Goal: Task Accomplishment & Management: Use online tool/utility

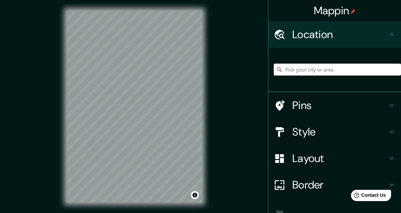
click at [329, 67] on input "Pick your city or area" at bounding box center [337, 70] width 127 height 12
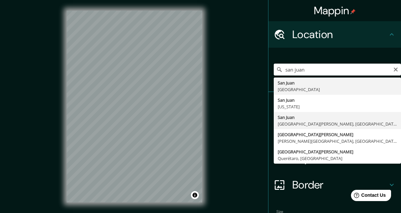
type input "San Juan, Provincia de San Juan, Argentina"
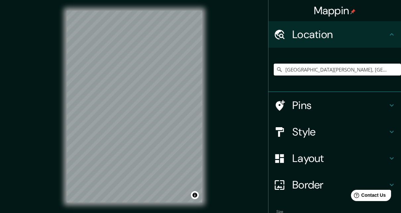
click at [389, 119] on div "Style" at bounding box center [334, 132] width 132 height 26
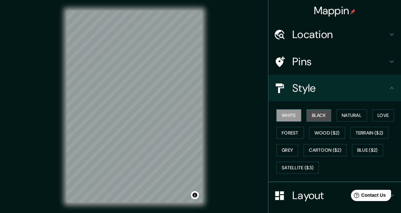
click at [316, 109] on button "Black" at bounding box center [318, 115] width 25 height 12
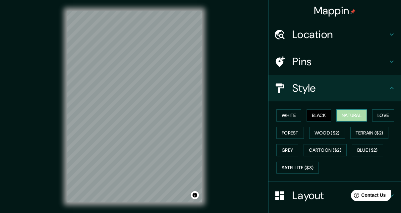
click at [348, 109] on button "Natural" at bounding box center [351, 115] width 30 height 12
click at [376, 109] on button "Love" at bounding box center [383, 115] width 22 height 12
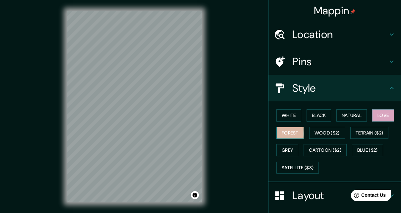
click at [278, 127] on button "Forest" at bounding box center [289, 133] width 27 height 12
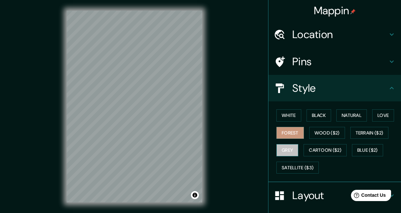
click at [283, 144] on button "Grey" at bounding box center [287, 150] width 22 height 12
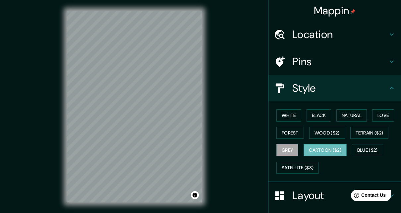
click at [323, 144] on button "Cartoon ($2)" at bounding box center [324, 150] width 43 height 12
click at [293, 162] on button "Satellite ($3)" at bounding box center [297, 168] width 42 height 12
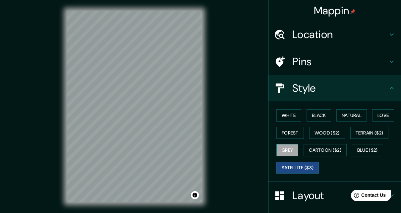
click at [281, 144] on button "Grey" at bounding box center [287, 150] width 22 height 12
click at [317, 109] on button "Black" at bounding box center [318, 115] width 25 height 12
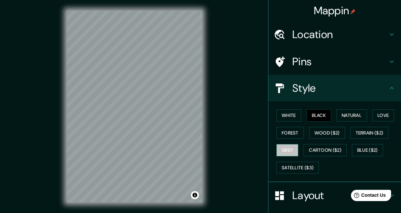
click at [290, 144] on button "Grey" at bounding box center [287, 150] width 22 height 12
click at [312, 109] on button "Black" at bounding box center [318, 115] width 25 height 12
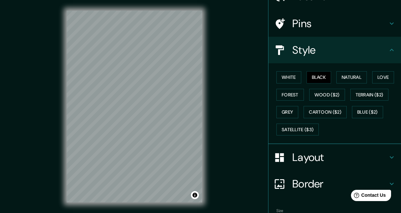
scroll to position [55, 0]
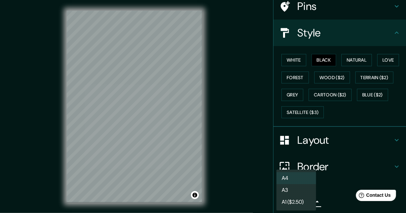
click at [310, 180] on body "Mappin Location San Juan, Provincia de San Juan, Argentina Pins Style White Bla…" at bounding box center [203, 106] width 406 height 213
click at [328, 180] on div at bounding box center [203, 106] width 406 height 213
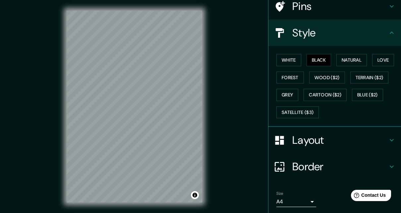
click at [380, 160] on h4 "Border" at bounding box center [339, 166] width 95 height 13
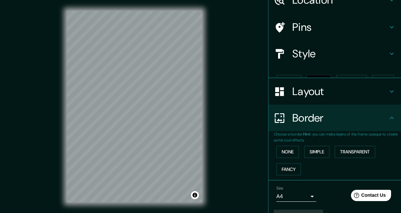
scroll to position [23, 0]
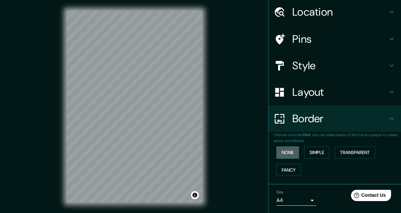
click at [280, 146] on button "None" at bounding box center [287, 152] width 23 height 12
click at [390, 110] on div "Border" at bounding box center [334, 118] width 132 height 26
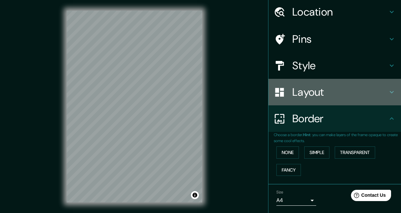
click at [386, 85] on div "Layout" at bounding box center [334, 92] width 132 height 26
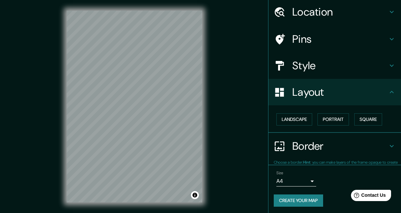
scroll to position [7, 0]
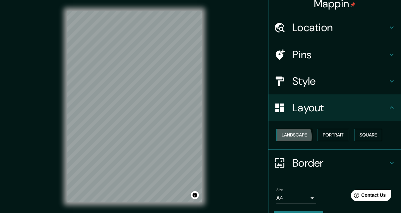
click at [286, 129] on button "Landscape" at bounding box center [294, 135] width 36 height 12
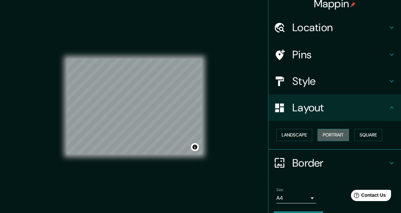
click at [332, 129] on button "Portrait" at bounding box center [332, 135] width 31 height 12
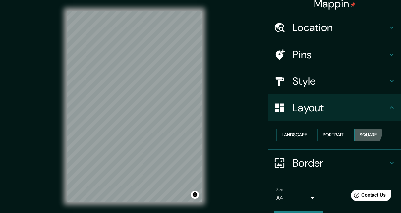
click at [357, 129] on button "Square" at bounding box center [368, 135] width 28 height 12
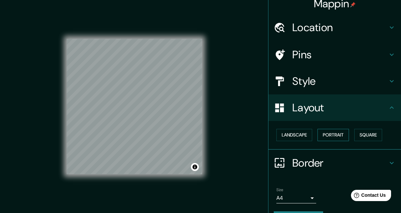
click at [326, 129] on button "Portrait" at bounding box center [332, 135] width 31 height 12
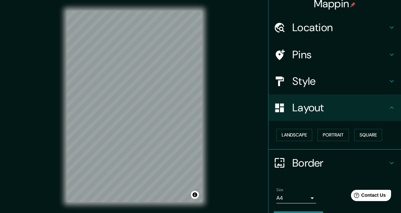
click at [305, 211] on button "Create your map" at bounding box center [298, 217] width 49 height 12
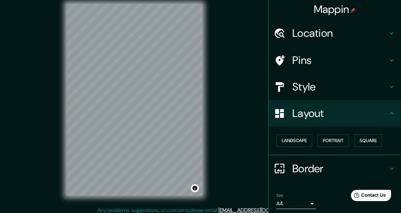
scroll to position [0, 0]
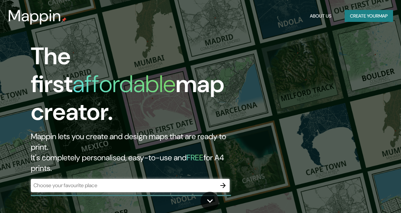
click at [144, 1] on header "Mappin About Us Create your map" at bounding box center [200, 16] width 401 height 32
